Goal: Check status: Check status

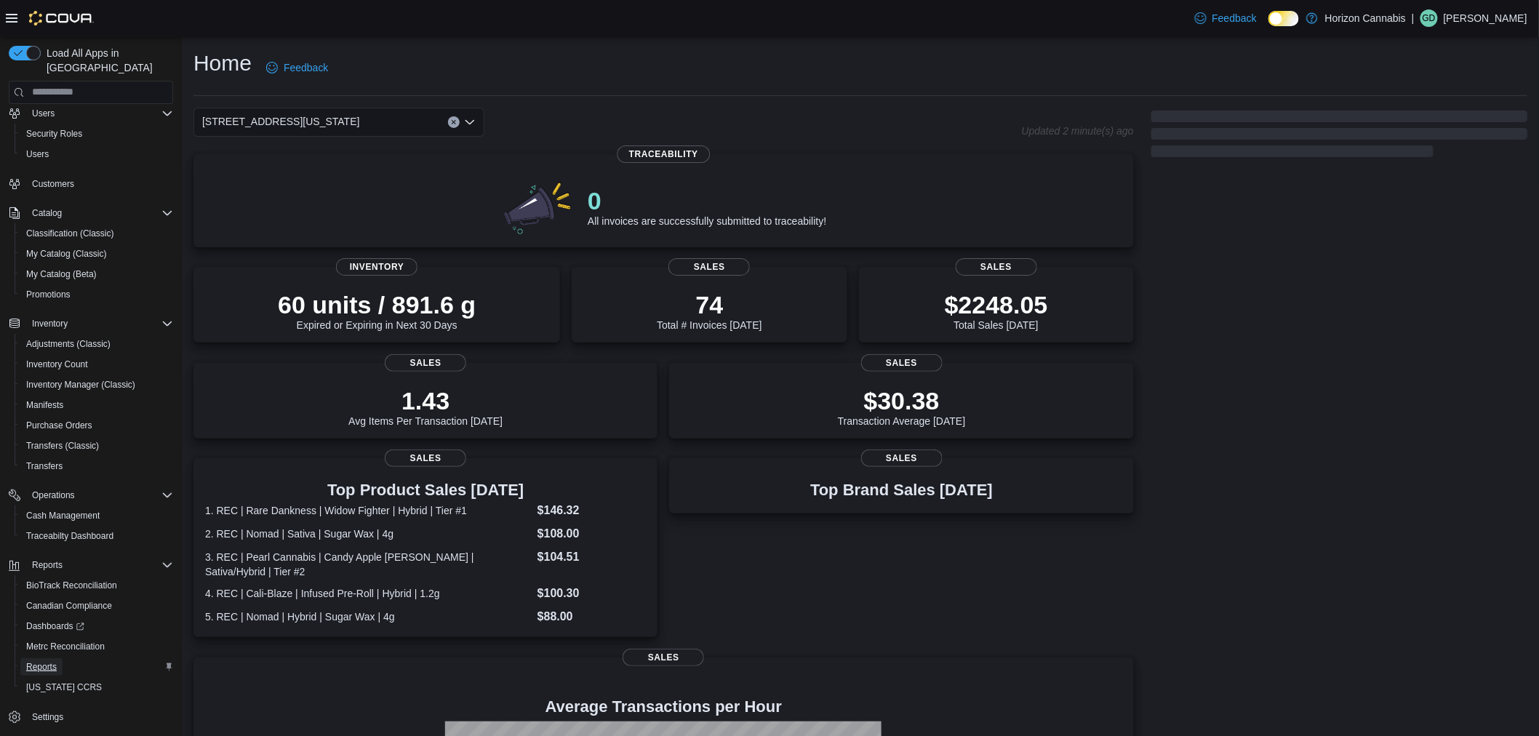
click at [41, 661] on span "Reports" at bounding box center [41, 667] width 31 height 12
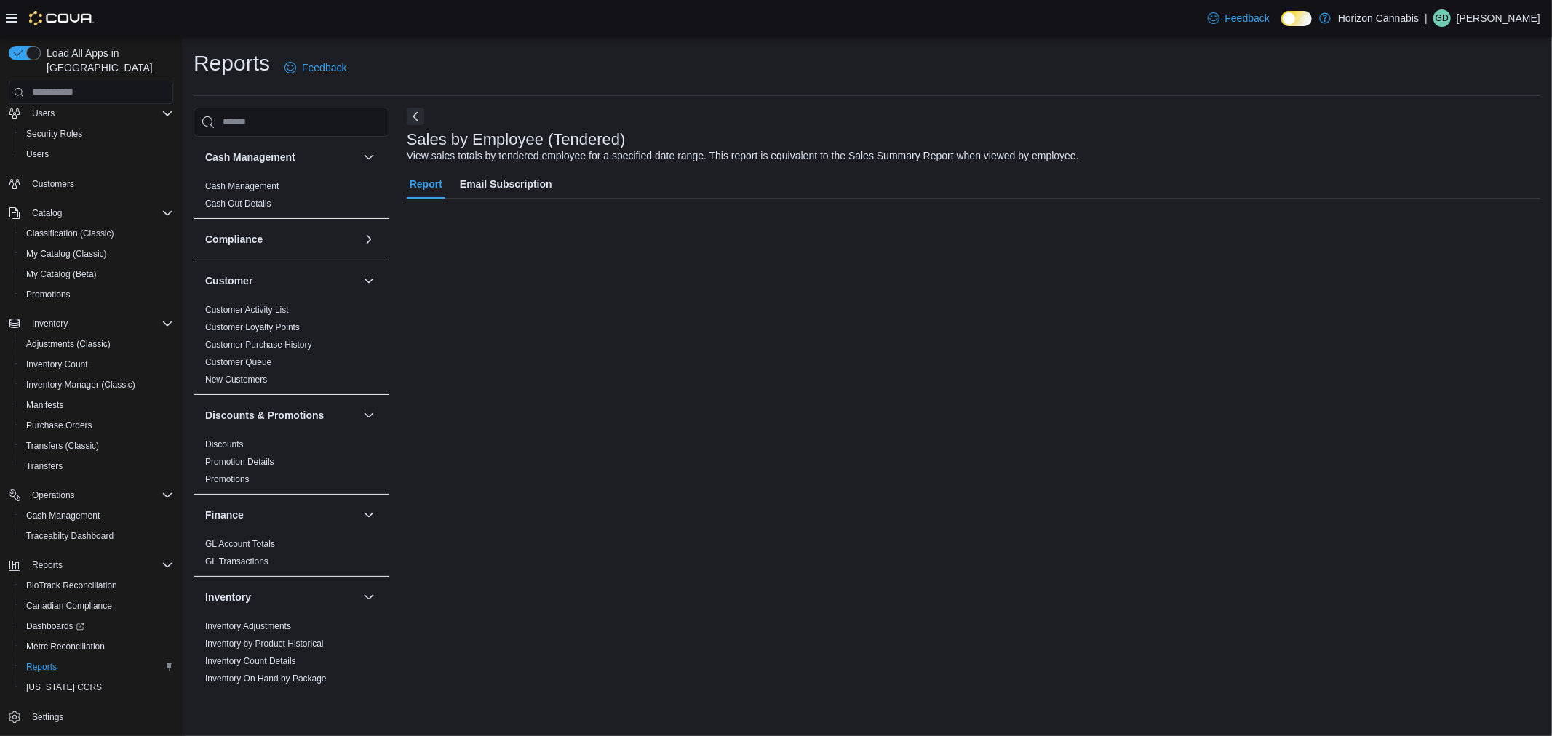
scroll to position [9, 0]
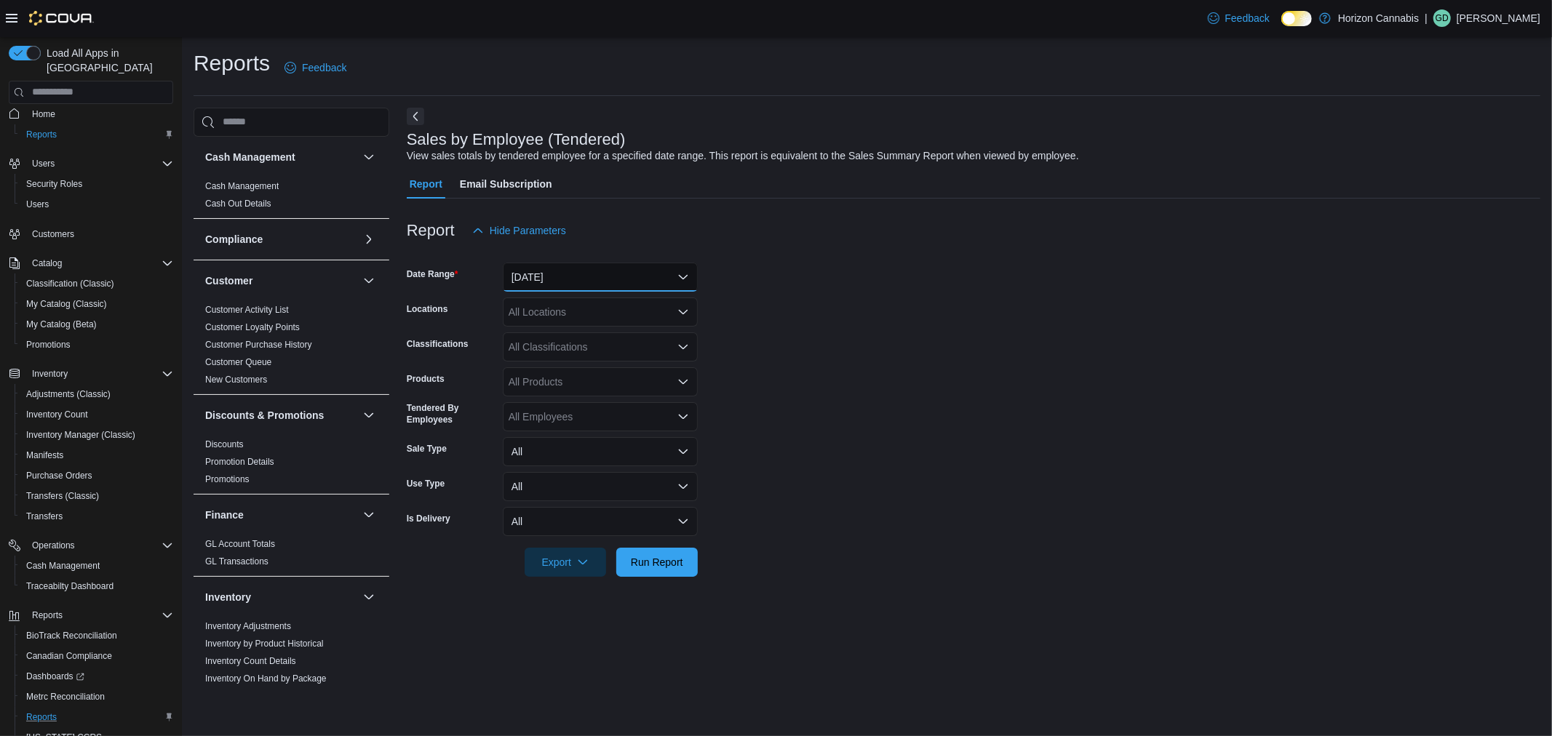
click at [532, 265] on button "[DATE]" at bounding box center [600, 277] width 195 height 29
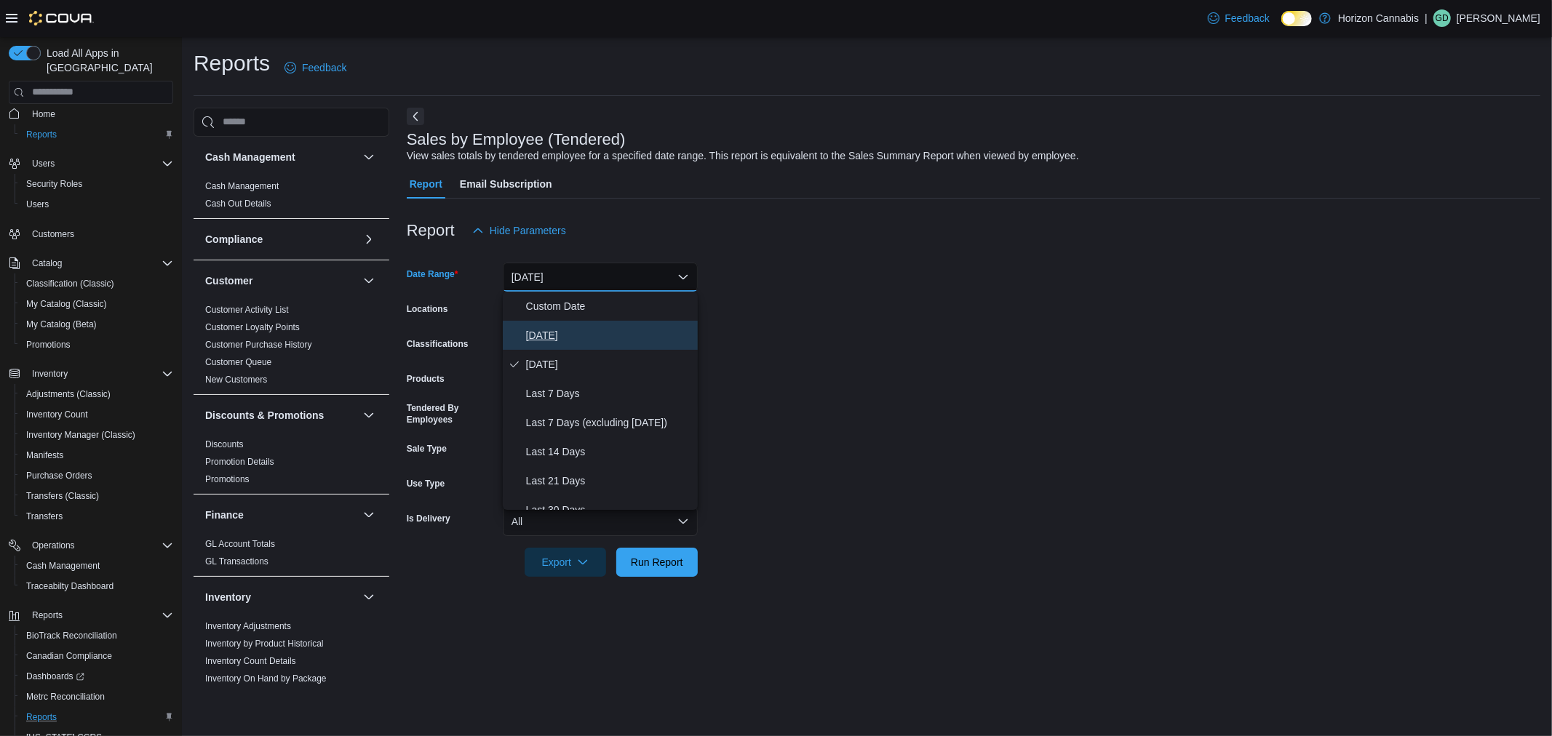
click at [546, 322] on button "[DATE]" at bounding box center [600, 335] width 195 height 29
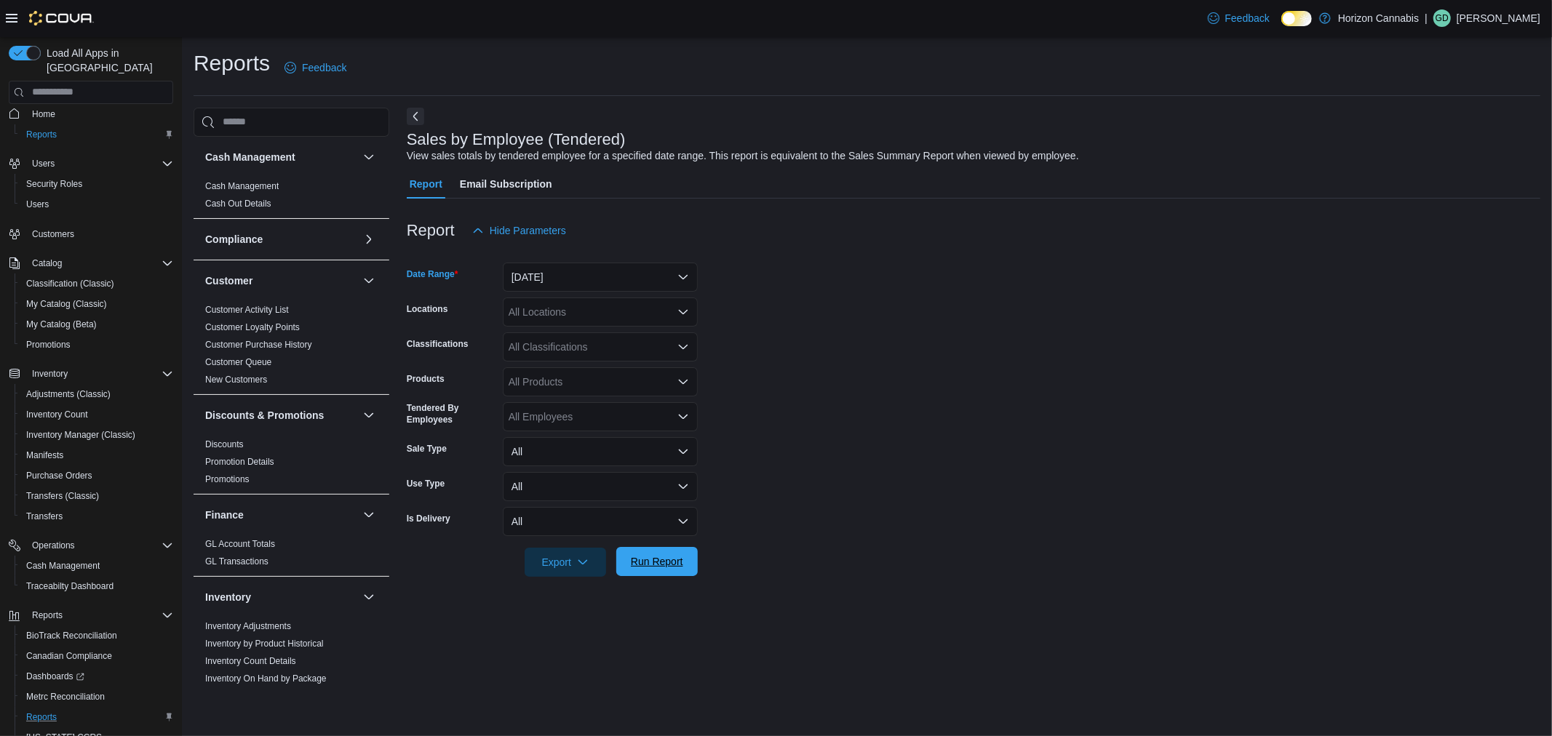
click at [668, 558] on span "Run Report" at bounding box center [657, 561] width 52 height 15
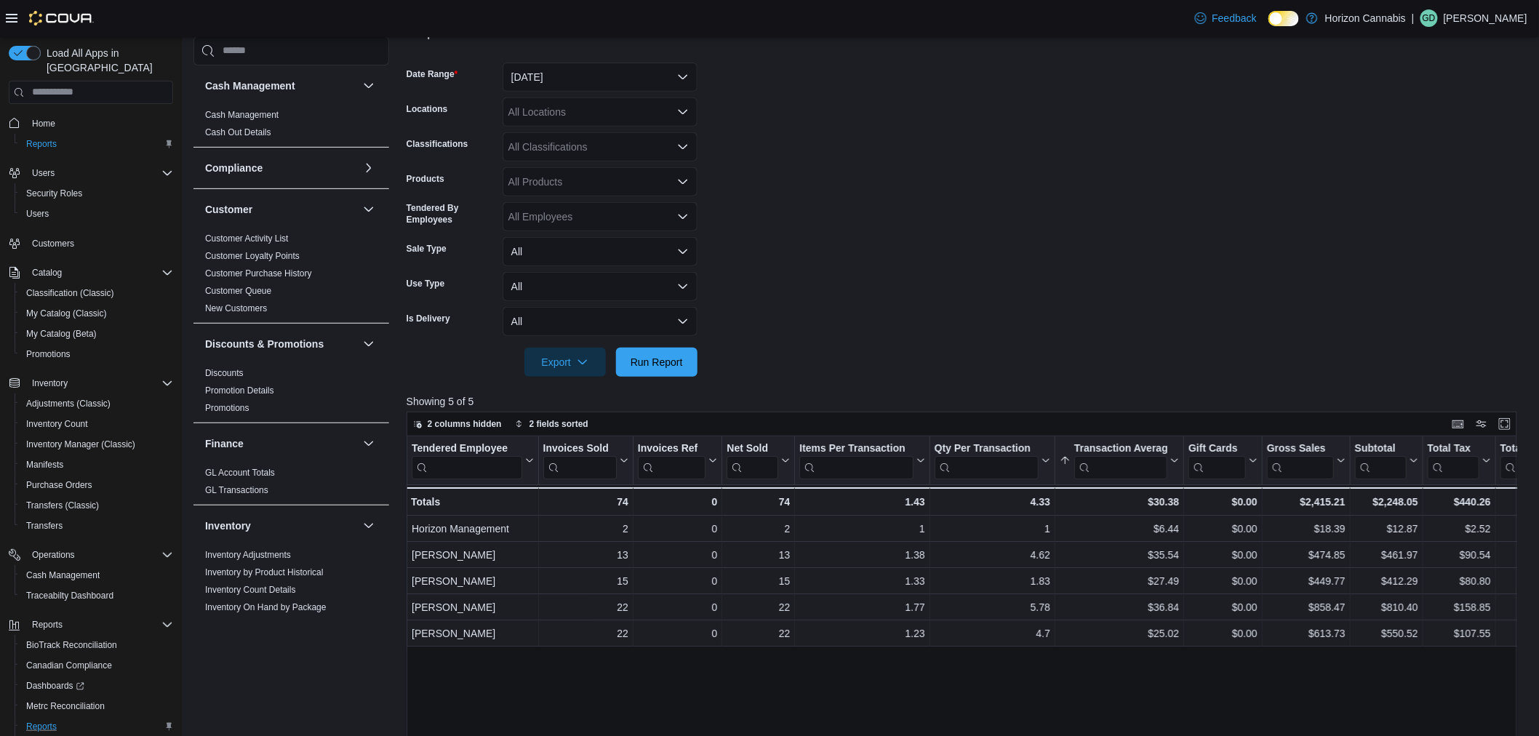
scroll to position [153, 0]
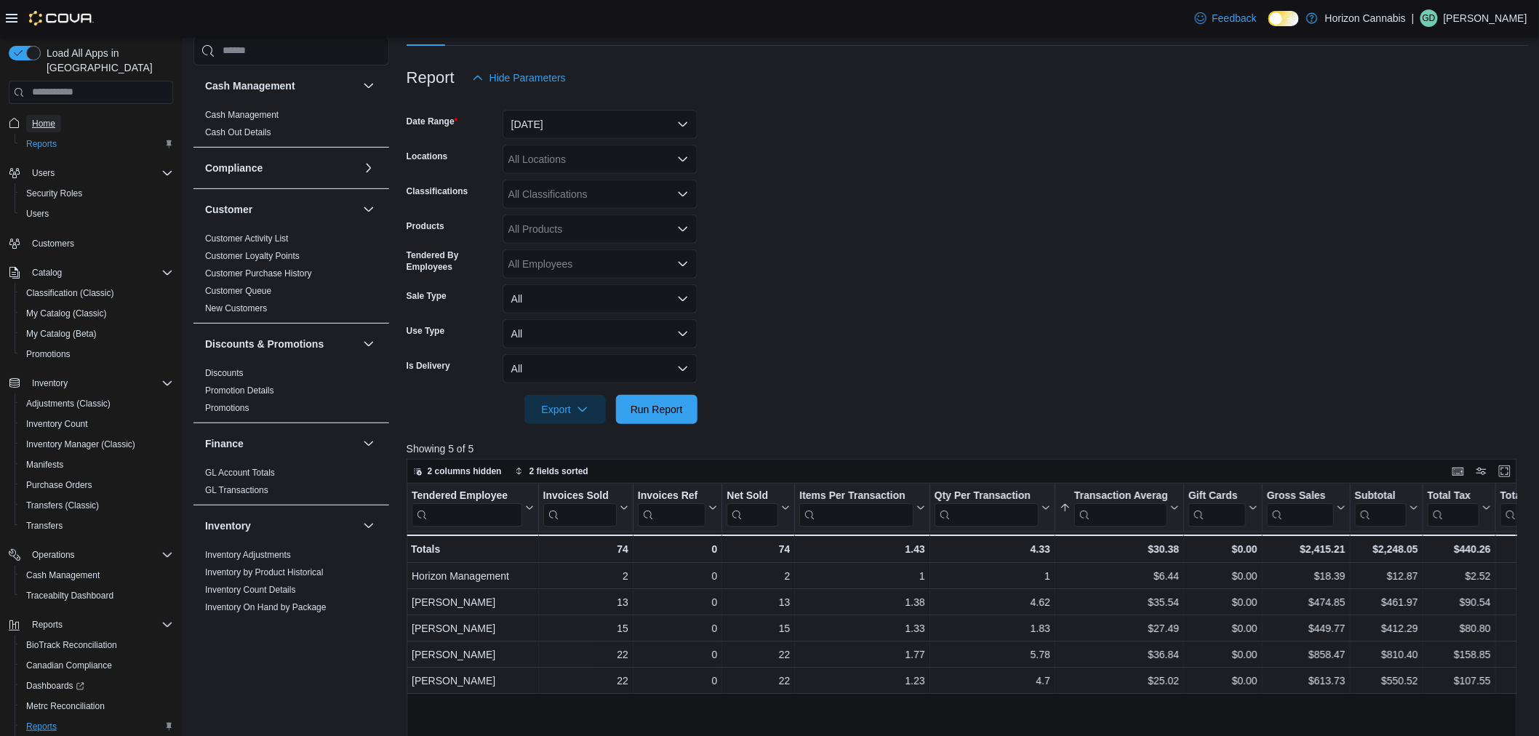
click at [49, 118] on span "Home" at bounding box center [43, 124] width 23 height 12
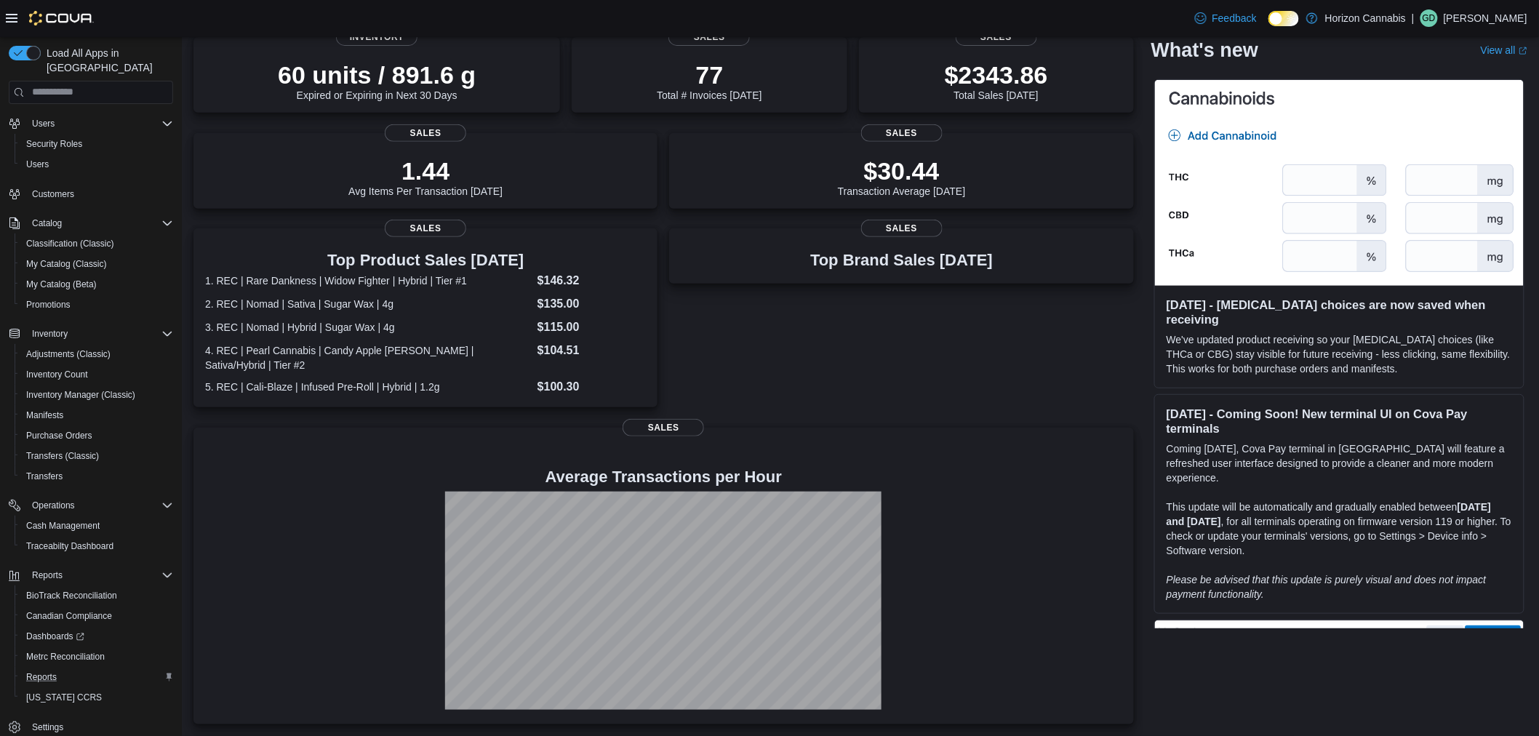
scroll to position [60, 0]
click at [65, 658] on div "Reports" at bounding box center [96, 666] width 153 height 17
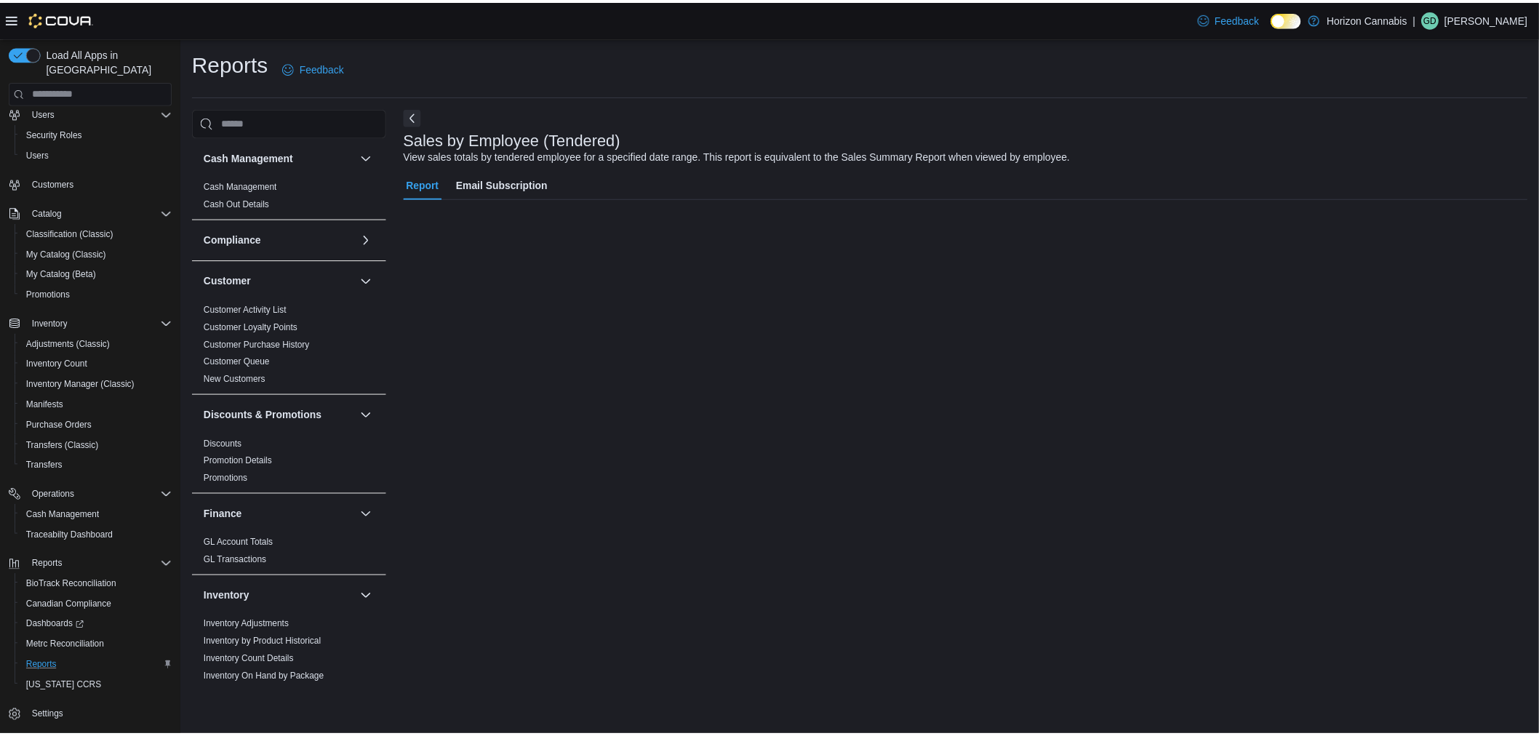
scroll to position [9, 0]
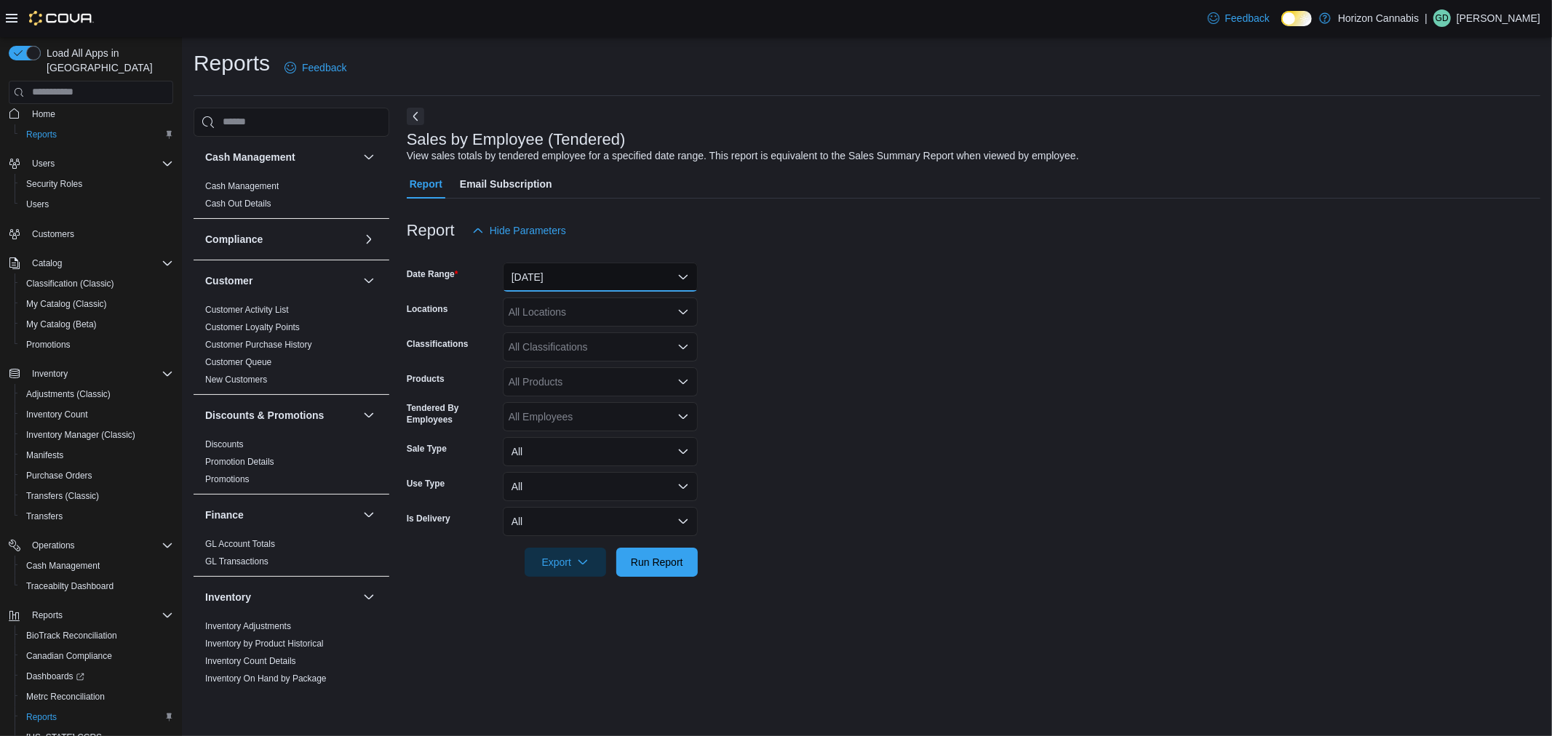
click at [556, 270] on button "[DATE]" at bounding box center [600, 277] width 195 height 29
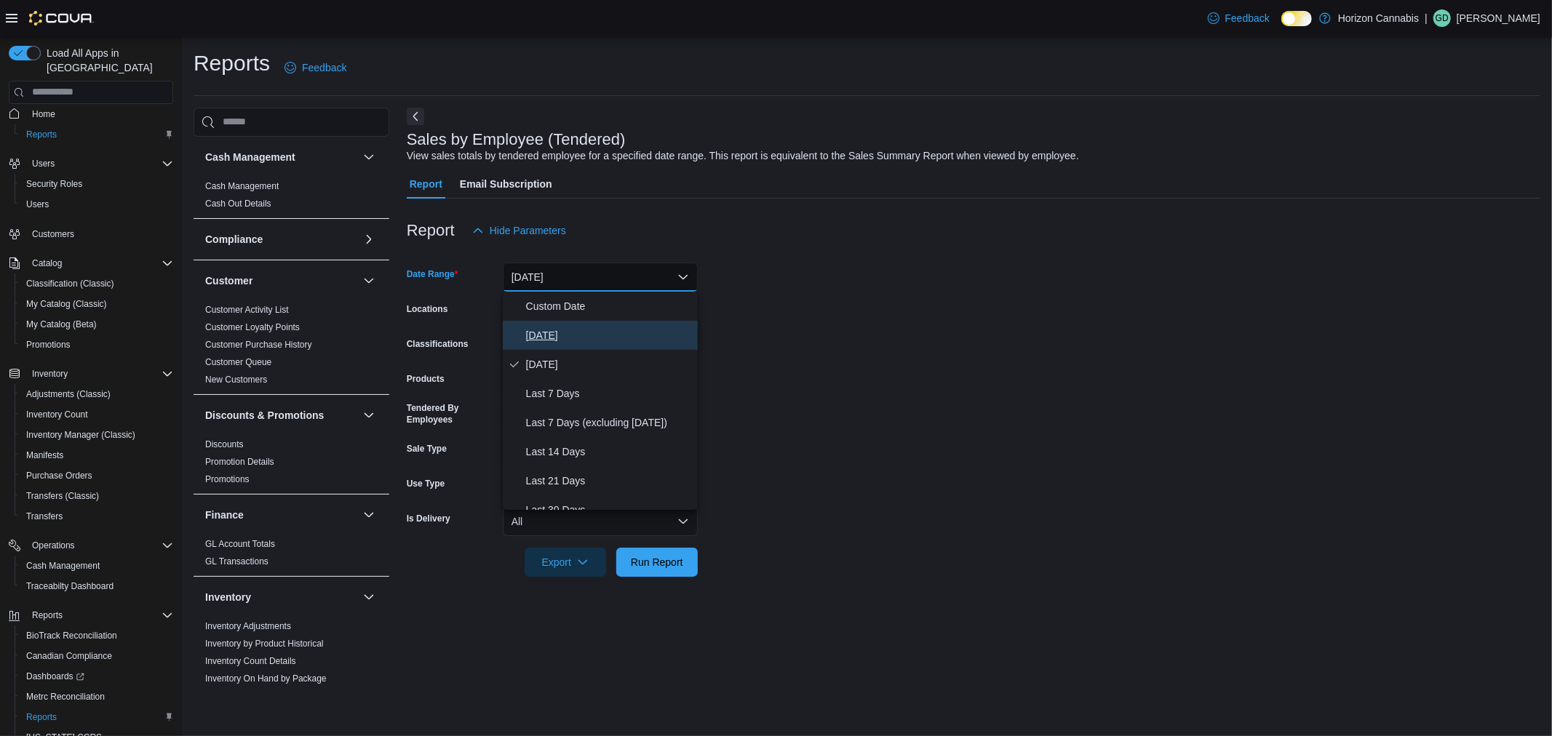
click at [548, 342] on span "[DATE]" at bounding box center [609, 335] width 166 height 17
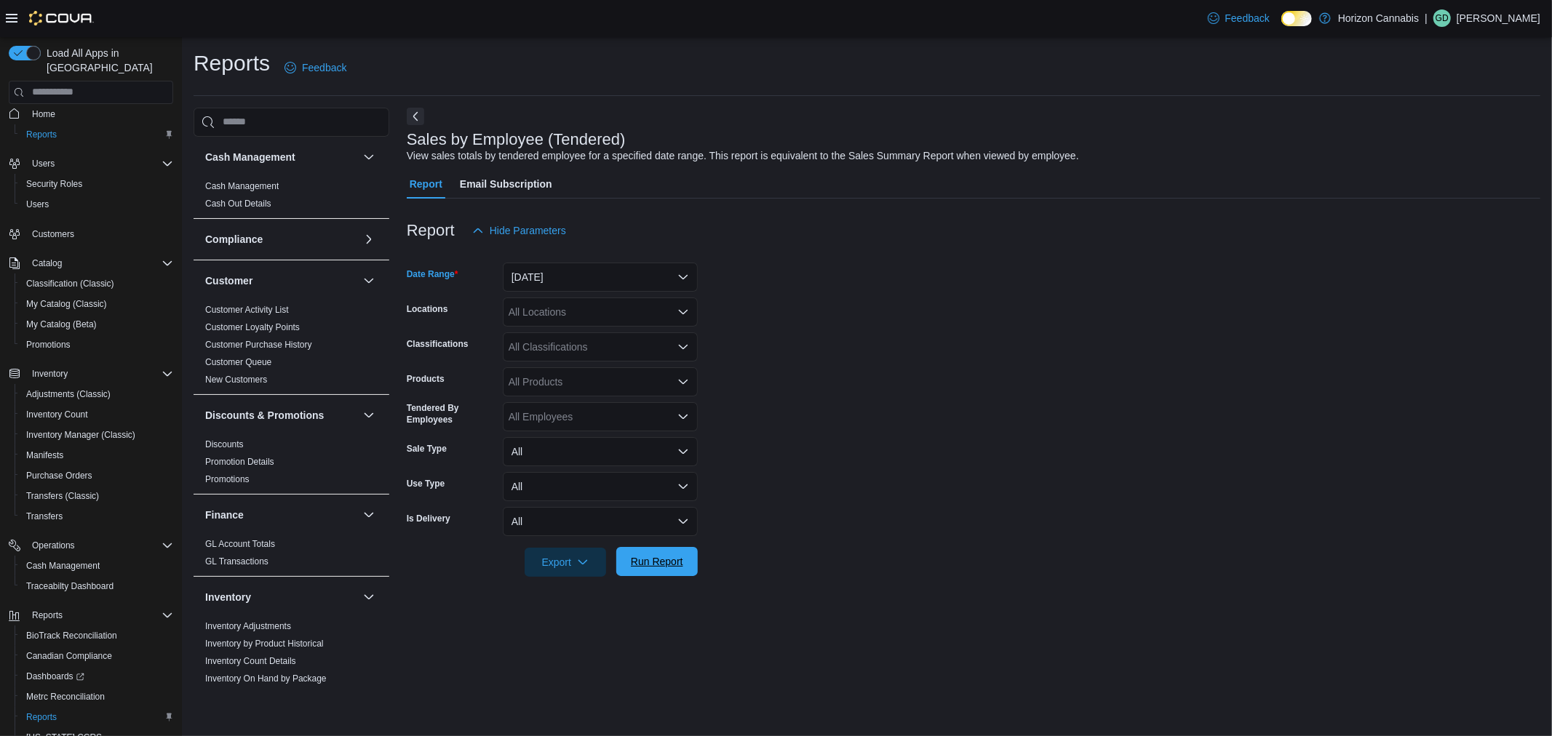
click at [681, 556] on span "Run Report" at bounding box center [657, 561] width 52 height 15
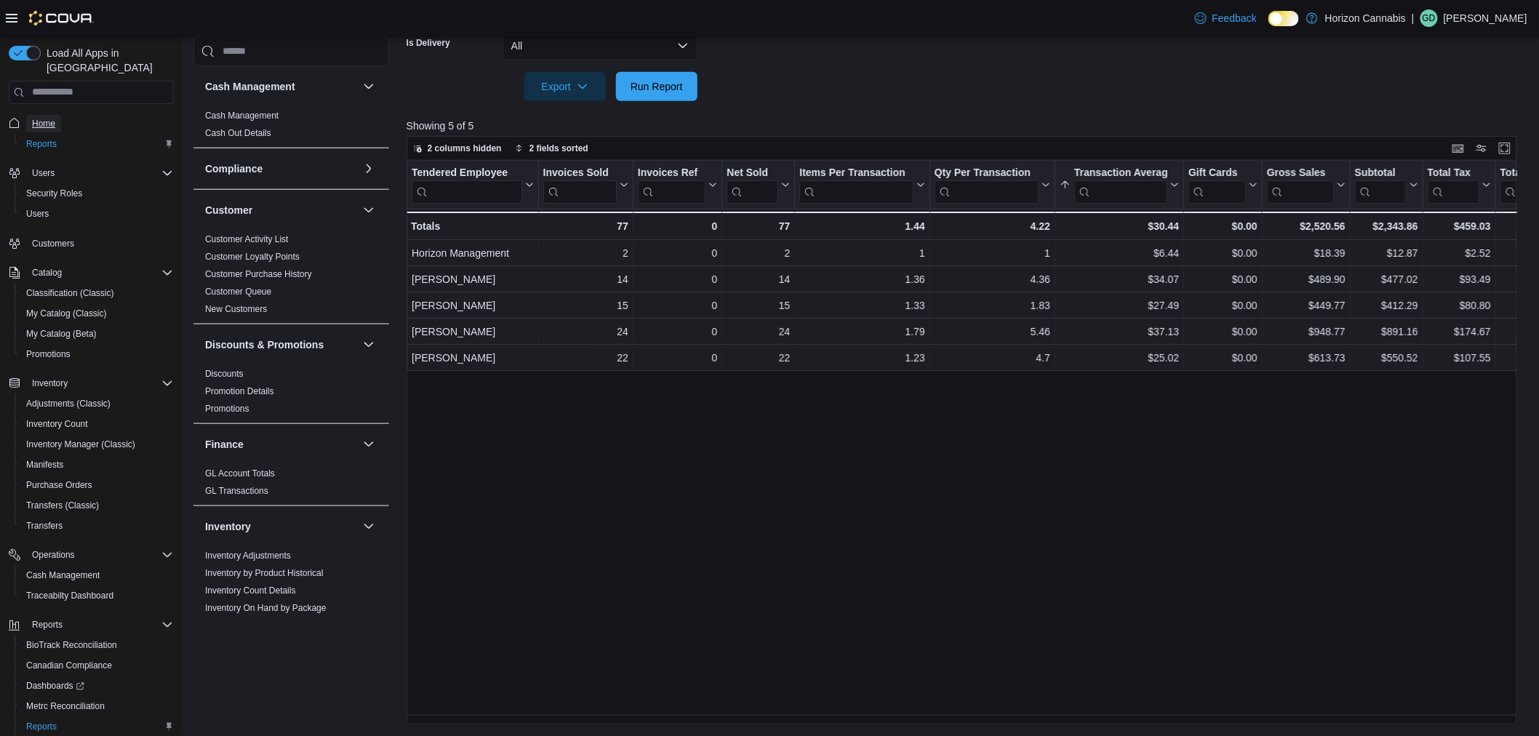
click at [45, 118] on span "Home" at bounding box center [43, 124] width 23 height 12
